Goal: Navigation & Orientation: Find specific page/section

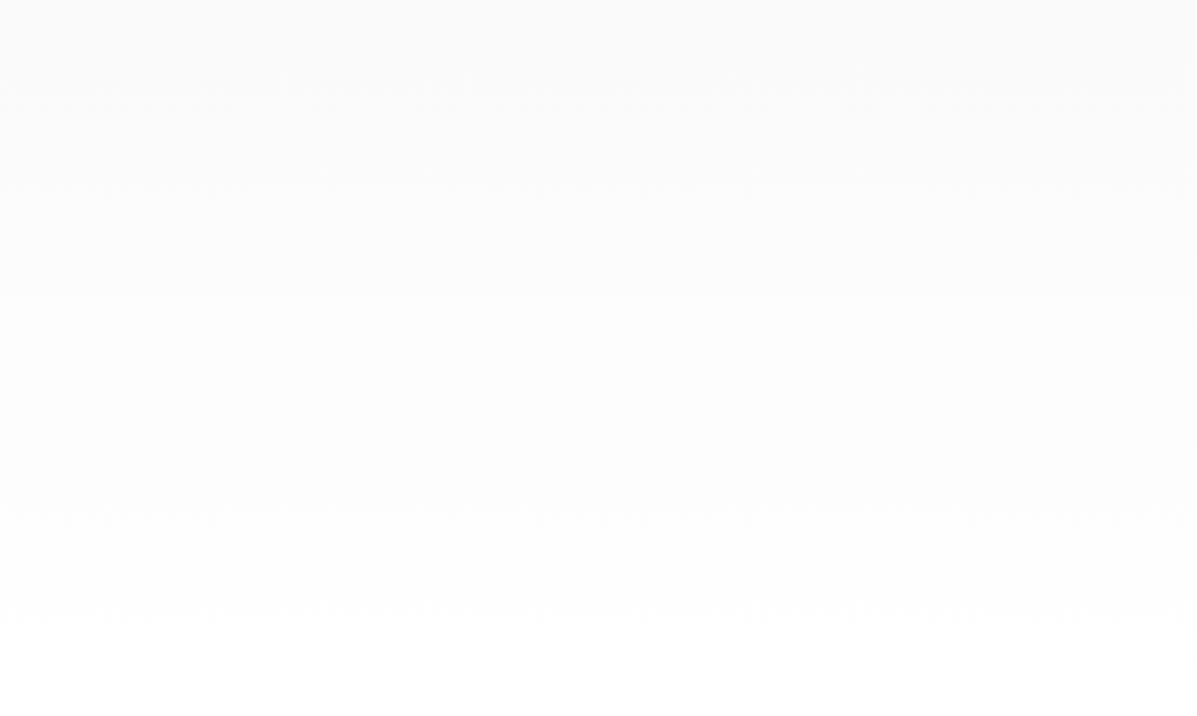
click at [441, 367] on div at bounding box center [598, 358] width 1197 height 716
